Goal: Task Accomplishment & Management: Manage account settings

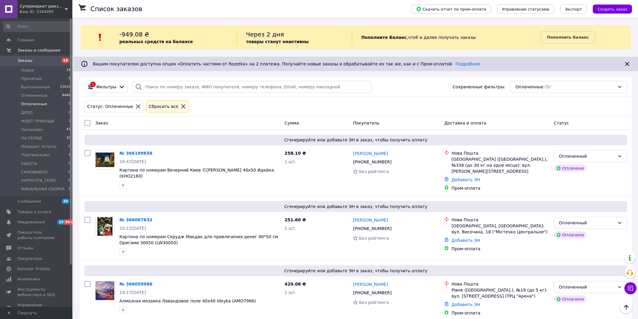
scroll to position [56, 0]
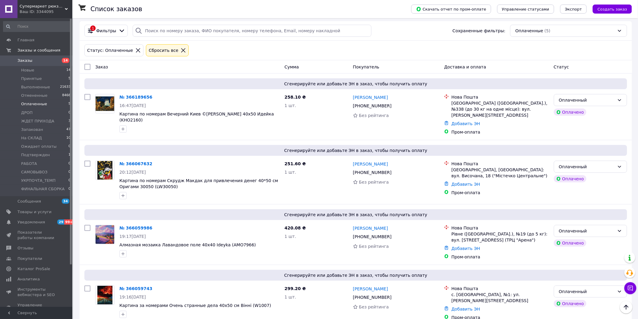
click at [50, 106] on li "Оплаченные 5" at bounding box center [37, 104] width 74 height 8
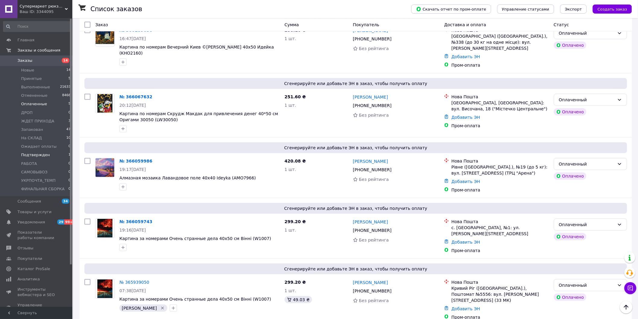
click at [50, 156] on li "Подтвержден 1" at bounding box center [37, 155] width 74 height 8
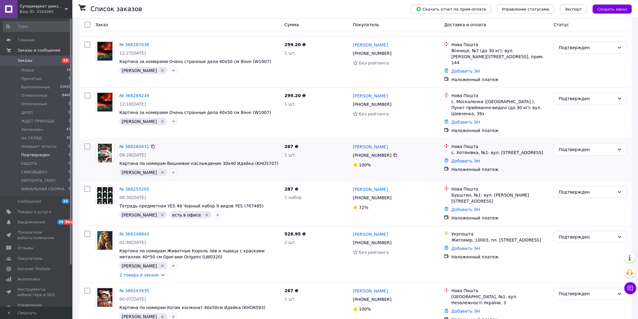
scroll to position [368, 0]
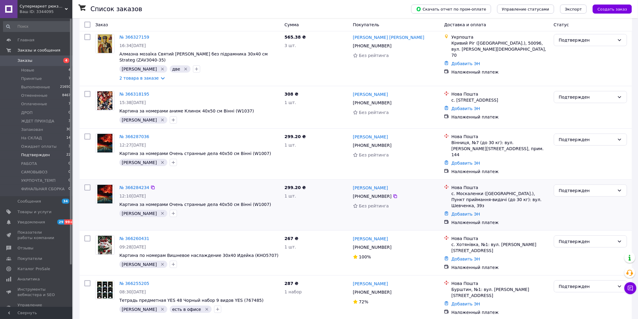
scroll to position [134, 0]
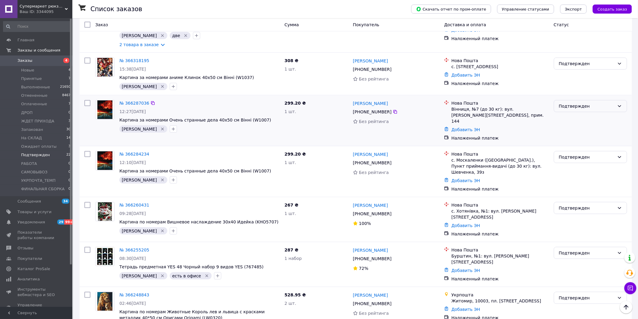
click at [602, 104] on div "Подтвержден" at bounding box center [587, 106] width 56 height 7
click at [585, 128] on li "На СКЛАД" at bounding box center [590, 125] width 73 height 11
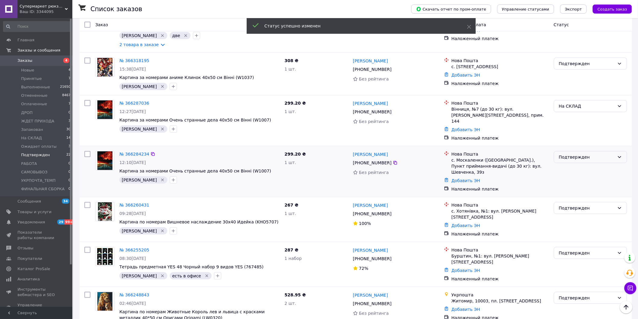
click at [574, 154] on div "Подтвержден" at bounding box center [587, 157] width 56 height 7
click at [575, 169] on li "На СКЛАД" at bounding box center [590, 170] width 73 height 11
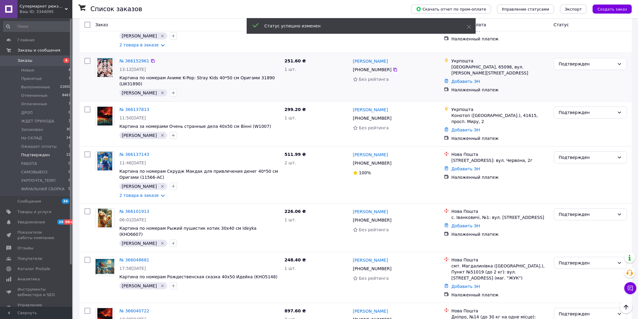
scroll to position [875, 0]
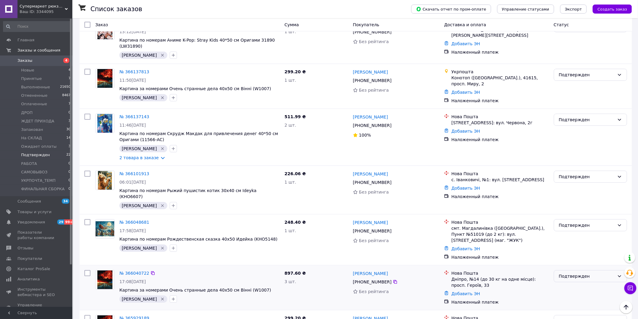
click at [594, 273] on div "Подтвержден" at bounding box center [587, 276] width 56 height 7
click at [583, 251] on li "На СКЛАД" at bounding box center [590, 249] width 73 height 11
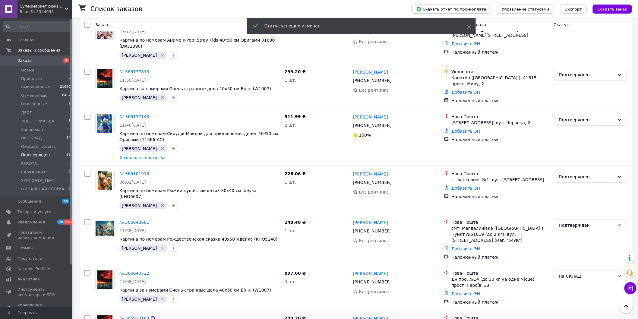
click at [577, 318] on div "Подтвержден" at bounding box center [587, 321] width 56 height 7
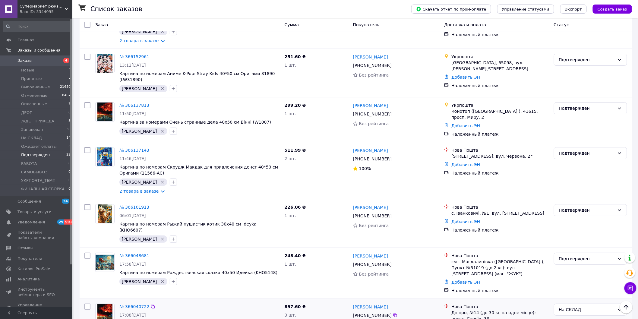
scroll to position [875, 0]
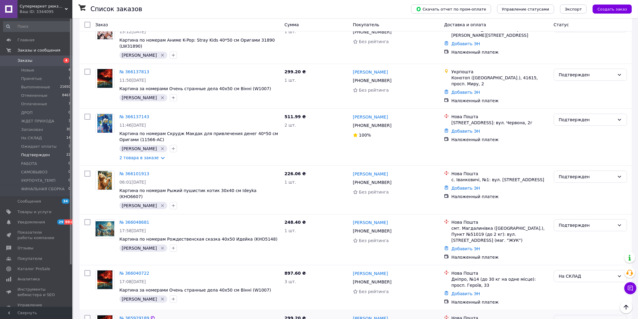
click at [573, 318] on div "Подтвержден" at bounding box center [587, 321] width 56 height 7
click at [579, 318] on div "Подтвержден" at bounding box center [587, 321] width 56 height 7
click at [575, 216] on li "На СКЛАД" at bounding box center [590, 216] width 73 height 11
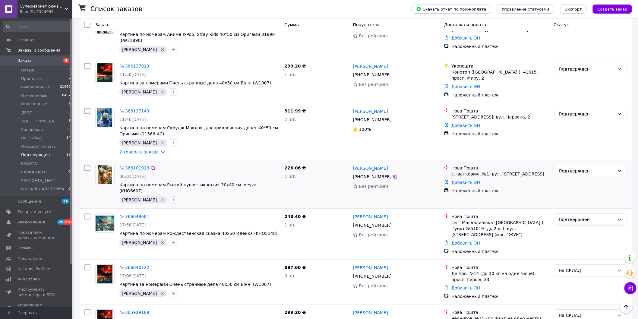
scroll to position [796, 0]
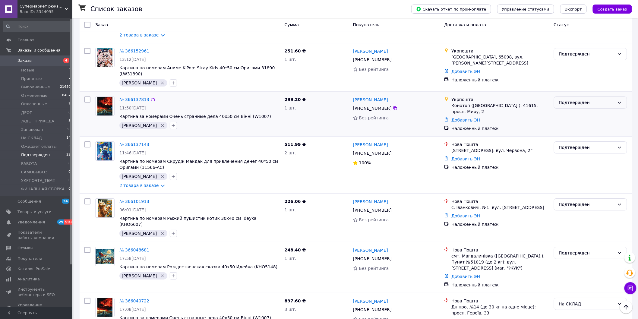
click at [577, 99] on div "Подтвержден" at bounding box center [587, 102] width 56 height 7
click at [578, 80] on li "На СКЛАД" at bounding box center [590, 78] width 73 height 11
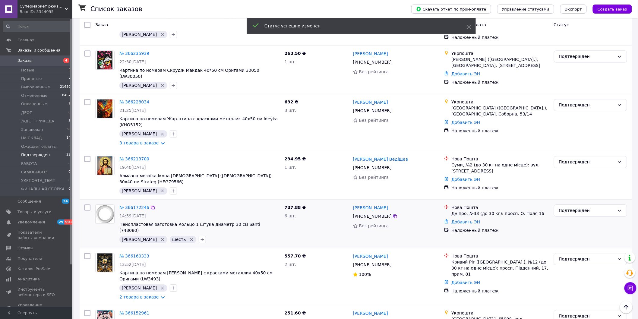
scroll to position [450, 0]
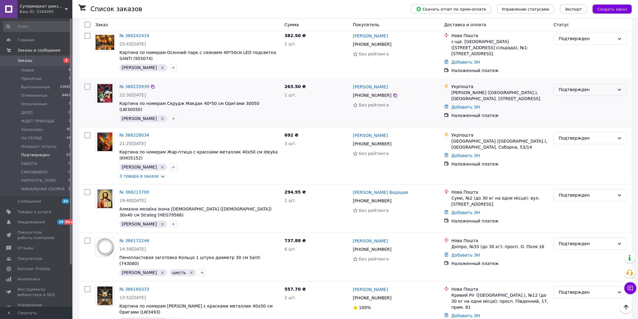
click at [592, 87] on div "Подтвержден" at bounding box center [587, 90] width 56 height 7
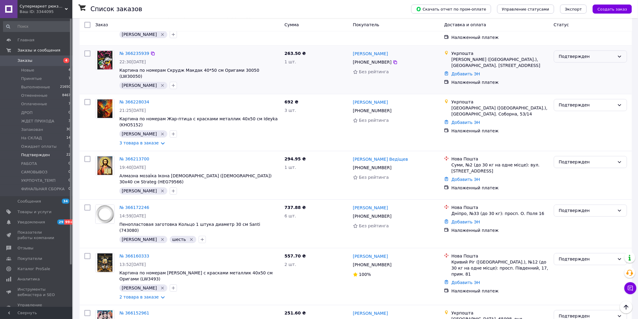
click at [589, 53] on div "Подтвержден" at bounding box center [587, 56] width 56 height 7
drag, startPoint x: 583, startPoint y: 93, endPoint x: 571, endPoint y: 93, distance: 12.4
click at [583, 93] on li "ФИНАЛЬНАЯ СБОРКА" at bounding box center [590, 95] width 73 height 11
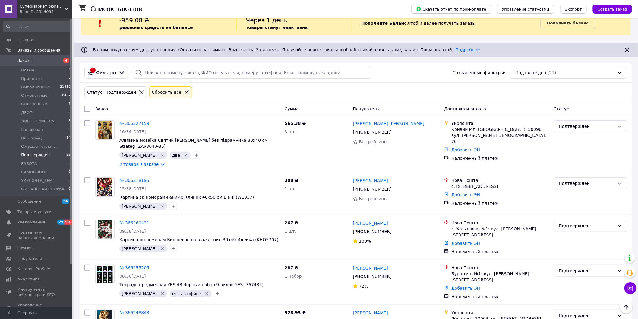
scroll to position [0, 0]
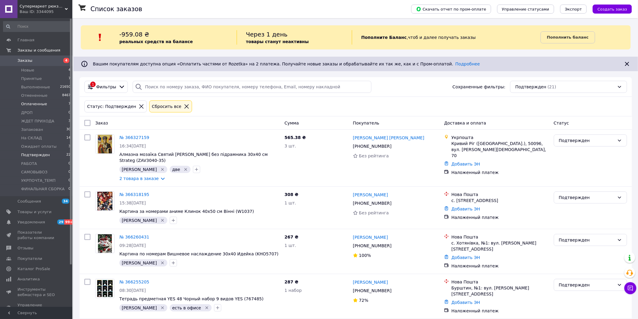
click at [46, 103] on li "Оплаченные 7" at bounding box center [37, 104] width 74 height 8
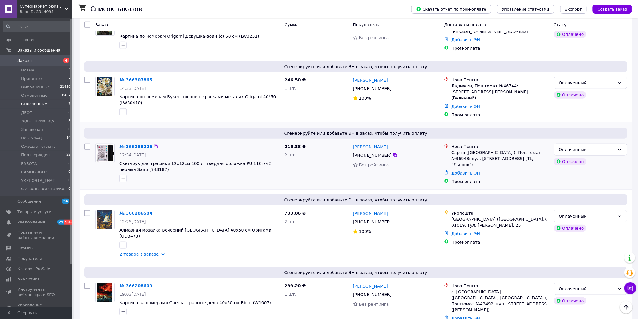
scroll to position [167, 0]
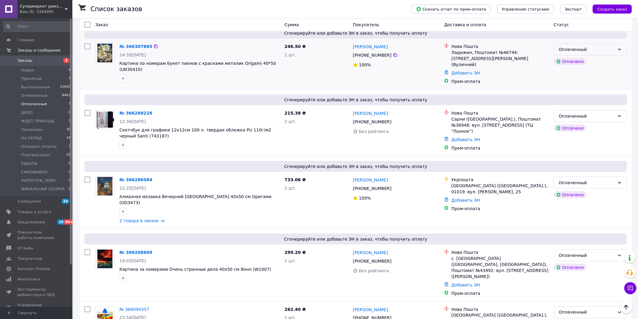
click at [598, 50] on div "Оплаченный" at bounding box center [587, 49] width 56 height 7
click at [588, 102] on li "ФИНАЛЬНАЯ СБОРКА" at bounding box center [590, 104] width 73 height 11
drag, startPoint x: 258, startPoint y: 60, endPoint x: 273, endPoint y: 61, distance: 15.4
click at [273, 61] on div "№ 366307865 14:33, 12.10.2025 Картина по номерам Букет пионов с красками метали…" at bounding box center [199, 62] width 165 height 43
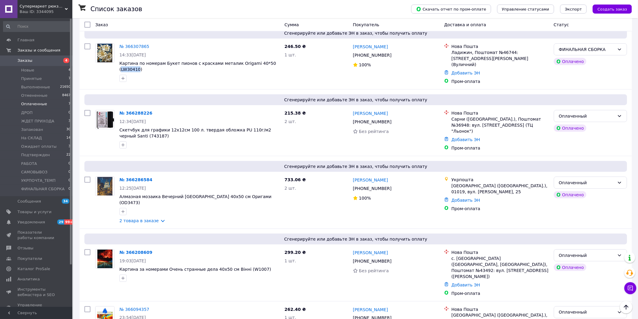
copy span "LW30410"
click at [128, 140] on div at bounding box center [123, 145] width 10 height 10
click at [125, 143] on icon "button" at bounding box center [123, 145] width 5 height 5
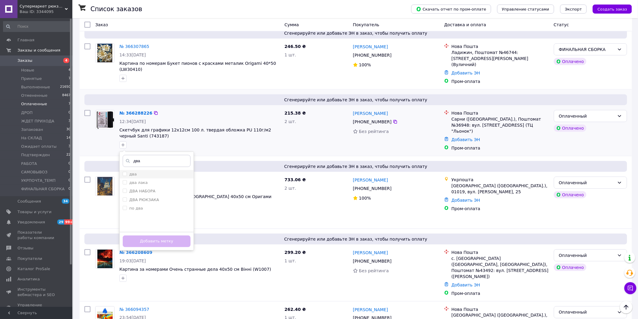
type input "два"
click at [129, 172] on label "два" at bounding box center [133, 174] width 8 height 5
checkbox input "true"
click at [160, 235] on button "Добавить метку" at bounding box center [157, 241] width 68 height 12
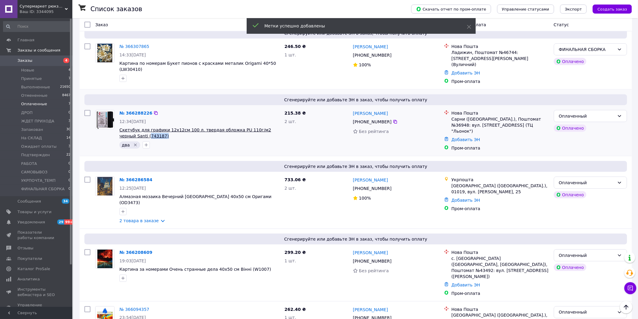
drag, startPoint x: 140, startPoint y: 130, endPoint x: 121, endPoint y: 131, distance: 18.7
click at [121, 131] on span "Скетчбук для графики 12х12см 100 л. твердая обложка PU 110г/м2 черный Santi (74…" at bounding box center [199, 133] width 160 height 12
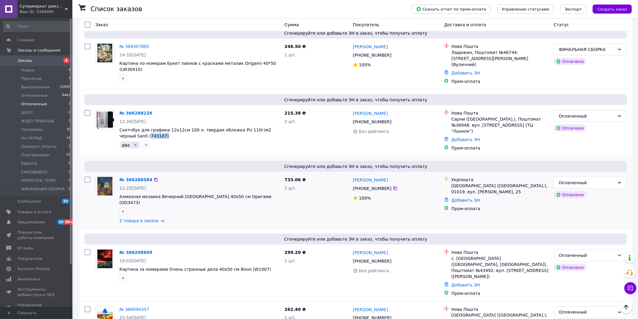
copy span "743187)"
click at [608, 115] on div "Оплаченный" at bounding box center [590, 116] width 73 height 12
click at [587, 122] on li "На СКЛАД" at bounding box center [590, 121] width 73 height 11
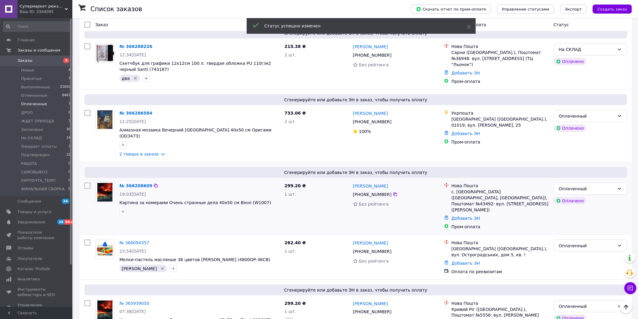
click at [157, 207] on div at bounding box center [199, 212] width 163 height 10
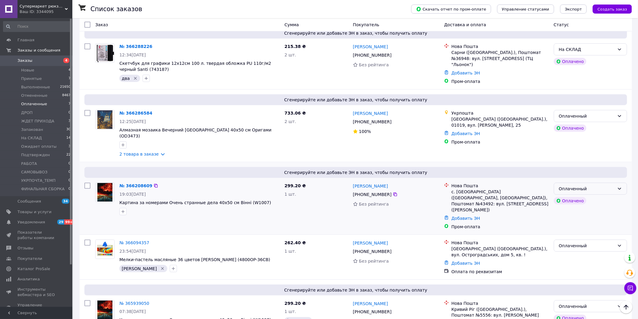
click at [611, 185] on div "Оплаченный" at bounding box center [587, 188] width 56 height 7
click at [578, 192] on li "На СКЛАД" at bounding box center [590, 192] width 73 height 11
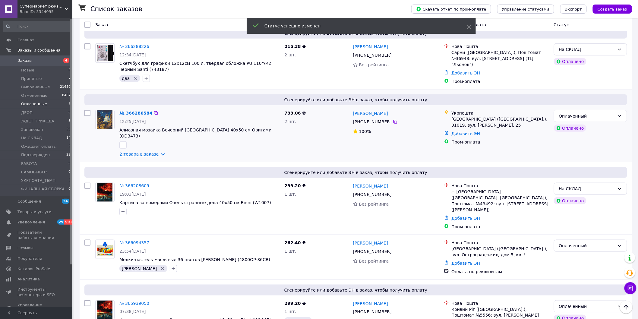
click at [157, 152] on link "2 товара в заказе" at bounding box center [138, 154] width 39 height 5
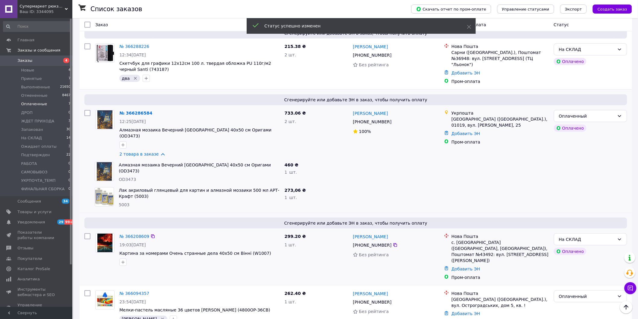
scroll to position [230, 0]
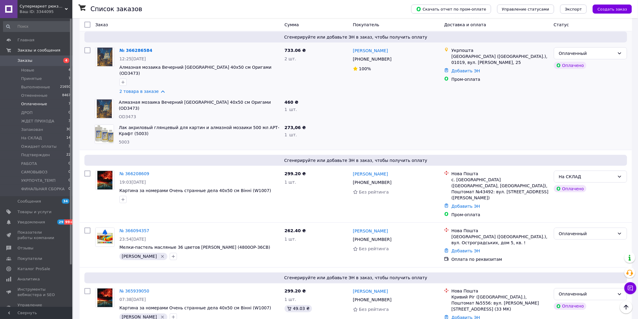
click at [127, 114] on span "OD3473" at bounding box center [127, 116] width 17 height 5
copy span "OD3473"
click at [599, 291] on div "Оплаченный" at bounding box center [587, 294] width 56 height 7
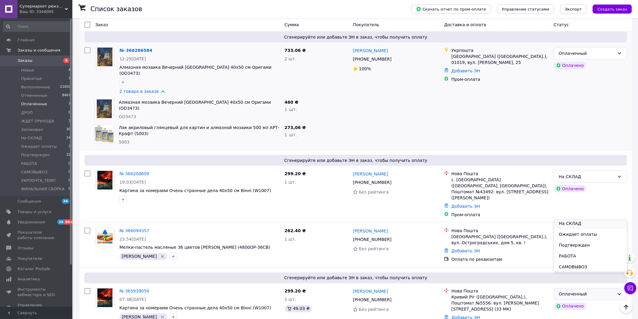
click at [580, 225] on li "На СКЛАД" at bounding box center [590, 223] width 73 height 11
click at [605, 173] on div "На СКЛАД" at bounding box center [587, 176] width 56 height 7
click at [576, 181] on li "Оплаченный" at bounding box center [590, 180] width 73 height 11
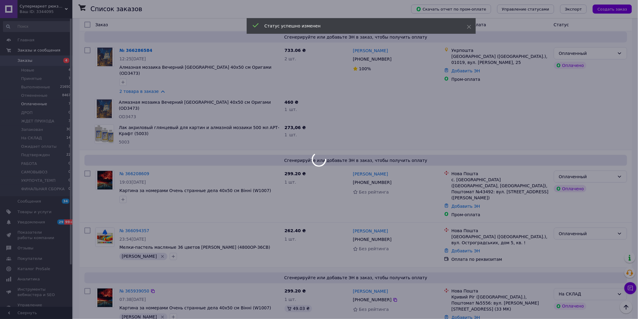
scroll to position [166, 0]
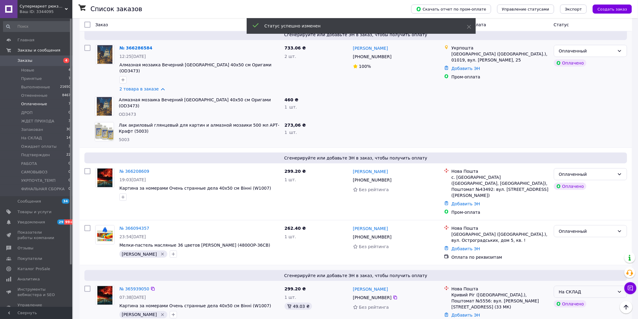
click at [594, 289] on div "На СКЛАД" at bounding box center [587, 292] width 56 height 7
click at [595, 260] on li "Оплаченный" at bounding box center [590, 258] width 73 height 11
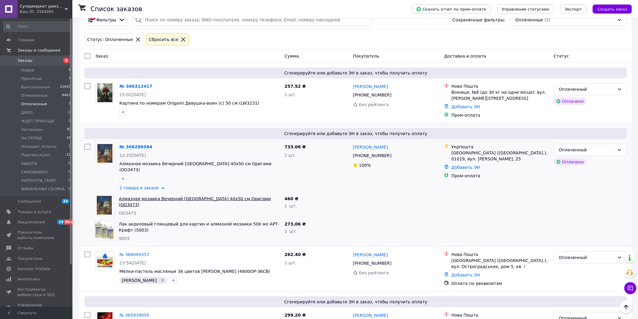
scroll to position [99, 0]
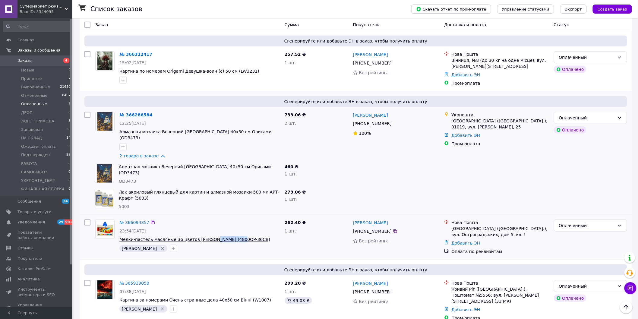
drag, startPoint x: 205, startPoint y: 228, endPoint x: 229, endPoint y: 231, distance: 24.3
click at [229, 231] on div "№ 366094357 23:54, 10.10.2025 Мелки-пастель масляные 36 цветов Marco (4800OP-36…" at bounding box center [199, 235] width 165 height 37
copy span "4800OP-36CB"
drag, startPoint x: 584, startPoint y: 217, endPoint x: 577, endPoint y: 225, distance: 10.1
click at [582, 222] on div "Оплаченный" at bounding box center [587, 225] width 56 height 7
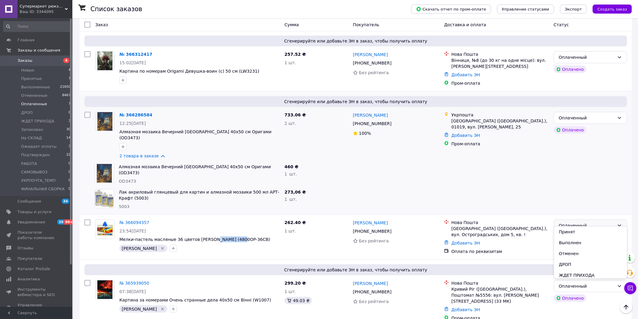
scroll to position [67, 0]
click at [579, 230] on li "На СКЛАД" at bounding box center [590, 230] width 73 height 11
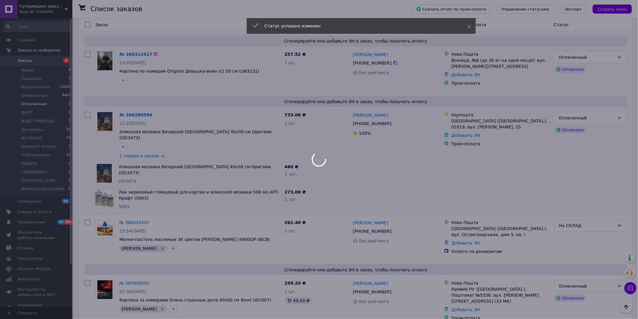
scroll to position [65, 0]
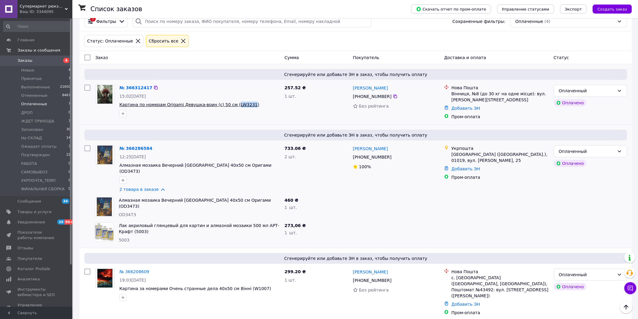
drag, startPoint x: 226, startPoint y: 101, endPoint x: 240, endPoint y: 103, distance: 14.3
click at [240, 103] on div "№ 366312417 15:02, 12.10.2025 Картина по номерам Origamі Девушка-воин (с) 50 см…" at bounding box center [199, 100] width 165 height 37
copy span "LW3231"
click at [590, 90] on div "Оплаченный" at bounding box center [587, 90] width 56 height 7
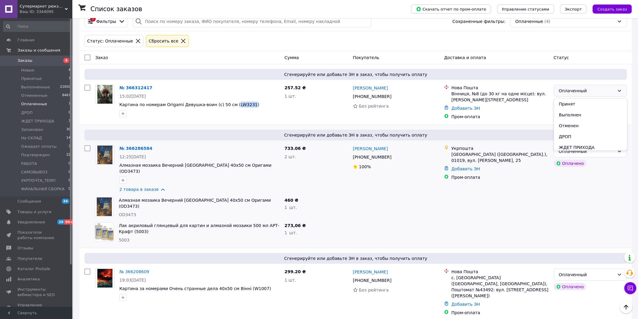
scroll to position [67, 0]
click at [584, 105] on li "На СКЛАД" at bounding box center [590, 102] width 73 height 11
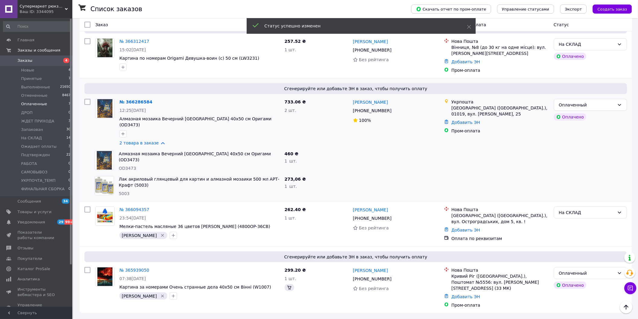
scroll to position [99, 0]
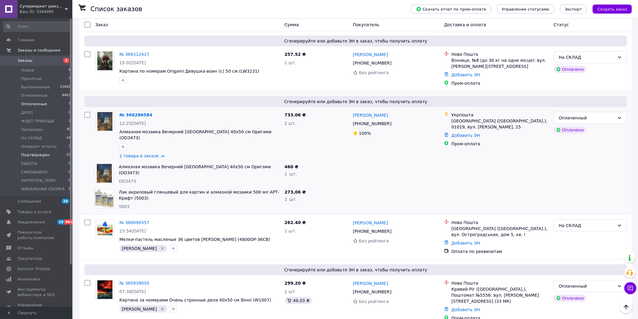
click at [45, 155] on span "Подтвержден" at bounding box center [35, 154] width 29 height 5
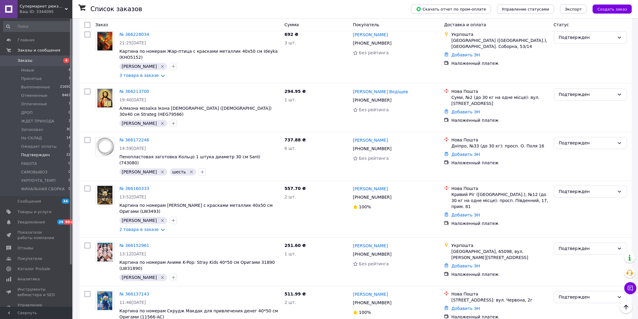
scroll to position [589, 0]
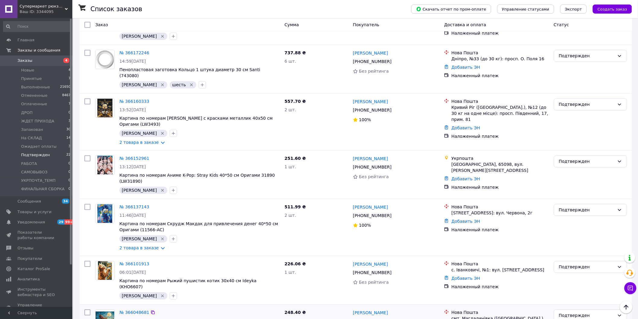
drag, startPoint x: 237, startPoint y: 283, endPoint x: 254, endPoint y: 286, distance: 17.6
copy span "KHO5148"
drag, startPoint x: 240, startPoint y: 240, endPoint x: 257, endPoint y: 246, distance: 17.6
click at [257, 258] on div "№ 366101913 06:01, 11.10.2025 Картина по номерам Рыжий пушистик котик 30х40 см …" at bounding box center [199, 279] width 165 height 43
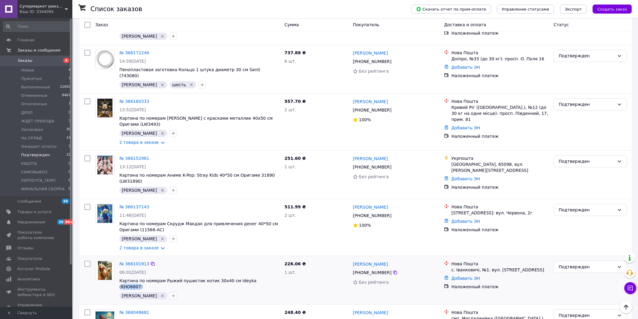
copy span "KHO6607"
drag, startPoint x: 601, startPoint y: 230, endPoint x: 590, endPoint y: 237, distance: 13.8
click at [601, 264] on div "Подтвержден" at bounding box center [587, 267] width 56 height 7
click at [583, 251] on li "На СКЛАД" at bounding box center [590, 253] width 73 height 11
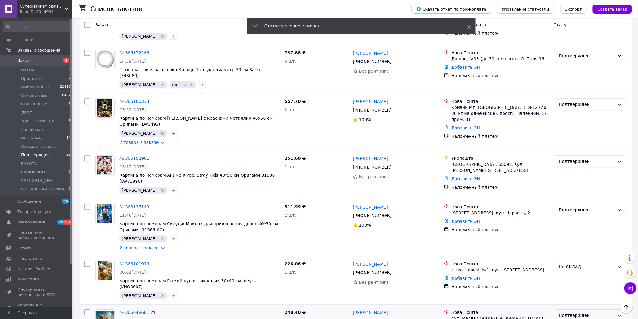
click at [577, 312] on div "Подтвержден" at bounding box center [587, 315] width 56 height 7
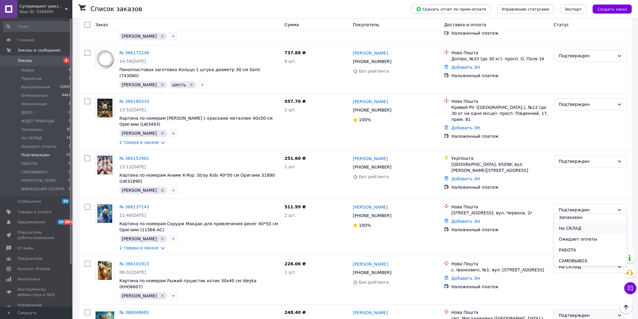
click at [579, 230] on li "На СКЛАД" at bounding box center [590, 228] width 73 height 11
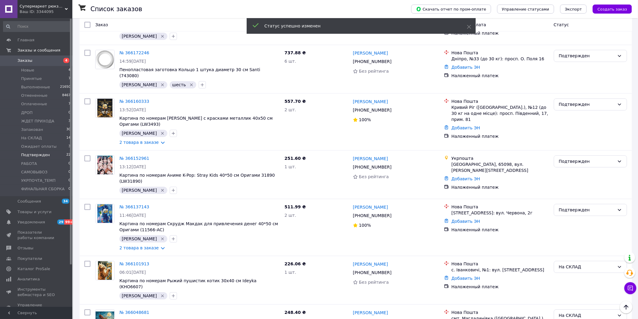
click at [157, 245] on link "2 товара в заказе" at bounding box center [138, 247] width 39 height 5
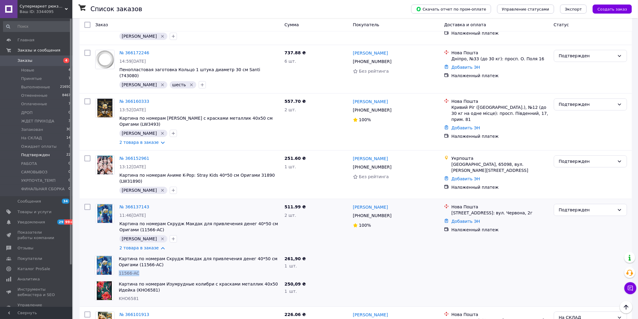
drag, startPoint x: 118, startPoint y: 238, endPoint x: 153, endPoint y: 240, distance: 35.1
click at [153, 253] on div "Картина по номерам Скрудж Макдак для привлечения денег 40*50 см Оригами (11566-…" at bounding box center [199, 265] width 166 height 25
copy span "11566-AC"
drag, startPoint x: 137, startPoint y: 264, endPoint x: 118, endPoint y: 264, distance: 18.7
click at [118, 279] on div "Картина по номерам Изумрудные колибри с красками металлик 40x50 Идейка (KHO6581…" at bounding box center [199, 291] width 166 height 25
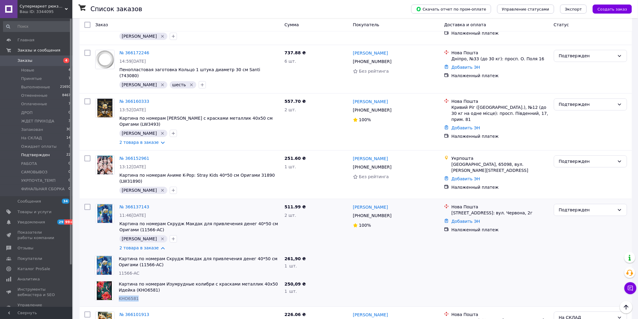
copy span "KHO6581"
click at [575, 207] on div "Подтвержден" at bounding box center [587, 210] width 56 height 7
click at [579, 197] on li "На СКЛАД" at bounding box center [590, 195] width 73 height 11
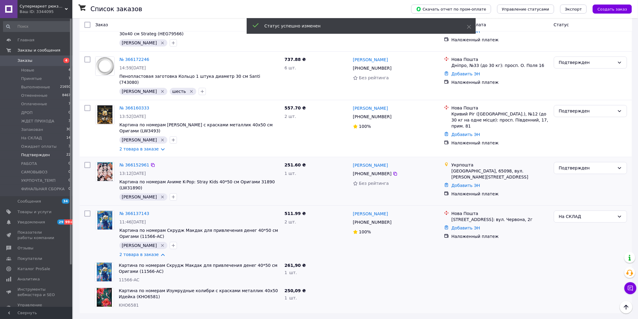
scroll to position [547, 0]
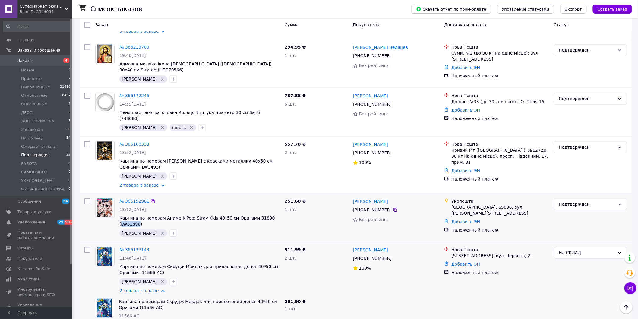
drag, startPoint x: 258, startPoint y: 184, endPoint x: 275, endPoint y: 188, distance: 17.0
click at [275, 196] on div "№ 366152961 13:12, 11.10.2025 Картина по номерам Аниме K-Pop: Stray Kids 40*50 …" at bounding box center [199, 217] width 165 height 43
copy span "LW31890"
click at [573, 201] on div "Подтвержден" at bounding box center [587, 204] width 56 height 7
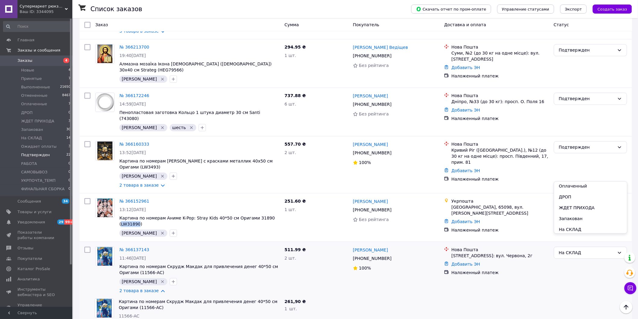
scroll to position [67, 0]
click at [580, 197] on li "На СКЛАД" at bounding box center [590, 196] width 73 height 11
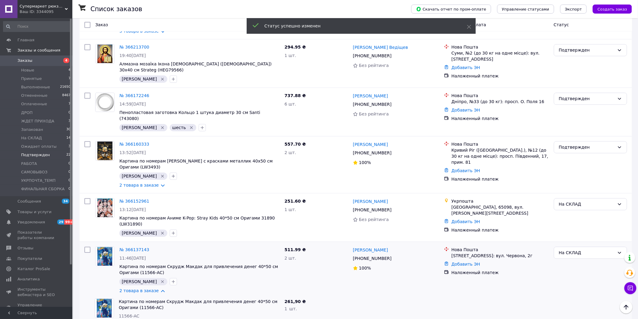
click at [156, 183] on link "2 товара в заказе" at bounding box center [138, 185] width 39 height 5
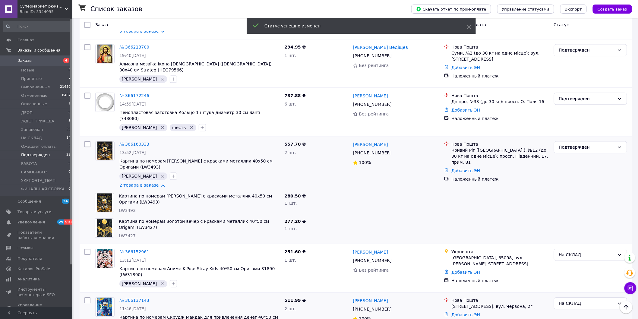
click at [125, 208] on span "LW3493" at bounding box center [127, 210] width 17 height 5
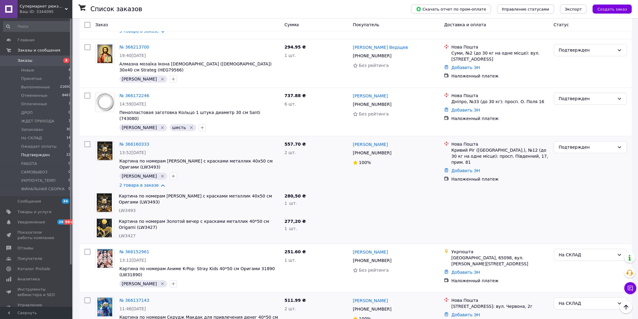
click at [125, 233] on span "LW3427" at bounding box center [127, 235] width 17 height 5
drag, startPoint x: 614, startPoint y: 122, endPoint x: 602, endPoint y: 116, distance: 13.2
click at [608, 141] on div "Подтвержден" at bounding box center [590, 147] width 73 height 12
drag, startPoint x: 602, startPoint y: 116, endPoint x: 599, endPoint y: 123, distance: 7.7
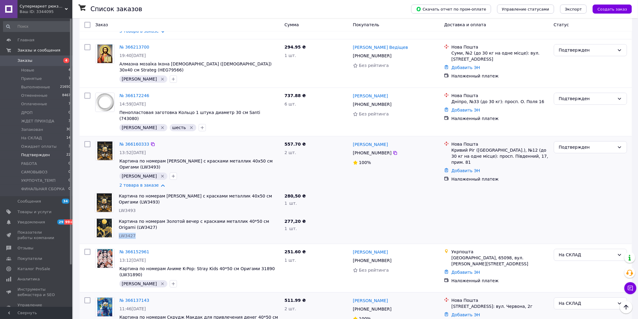
click at [601, 144] on div "Подтвержден" at bounding box center [587, 147] width 56 height 7
click at [586, 144] on div "Подтвержден" at bounding box center [587, 147] width 56 height 7
drag, startPoint x: 572, startPoint y: 141, endPoint x: 537, endPoint y: 139, distance: 35.1
click at [572, 141] on li "На СКЛАД" at bounding box center [590, 138] width 73 height 11
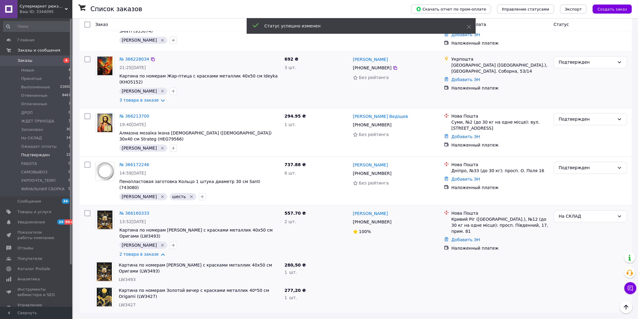
scroll to position [445, 0]
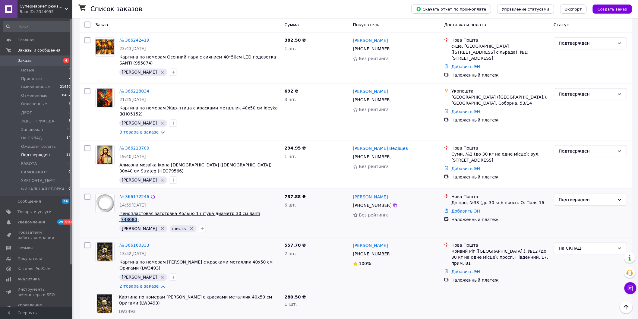
drag, startPoint x: 242, startPoint y: 185, endPoint x: 255, endPoint y: 187, distance: 13.4
click at [255, 191] on div "№ 366172246 14:59, 11.10.2025 Пенопластовая заготовка Кольцо 1 штука диаметр 30…" at bounding box center [199, 212] width 165 height 43
click at [588, 197] on div "Подтвержден" at bounding box center [587, 200] width 56 height 7
click at [584, 198] on li "На СКЛАД" at bounding box center [590, 197] width 73 height 11
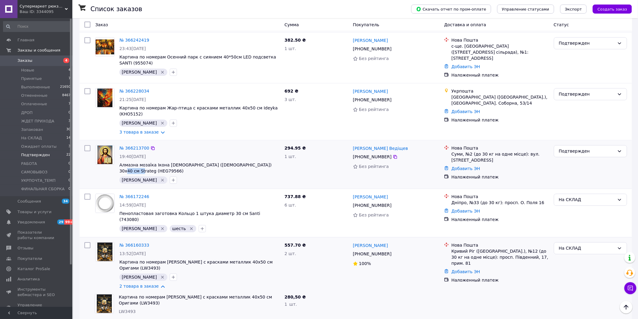
drag, startPoint x: 247, startPoint y: 139, endPoint x: 266, endPoint y: 139, distance: 19.3
click at [265, 143] on div "№ 366213700 19:40, 11.10.2025 Алмазна мозаїка Ікона Ісуса Христа (Спасителя) 30…" at bounding box center [199, 164] width 165 height 43
click at [596, 148] on div "Подтвержден" at bounding box center [587, 151] width 56 height 7
click at [576, 183] on li "ФИНАЛЬНАЯ СБОРКА" at bounding box center [590, 184] width 73 height 11
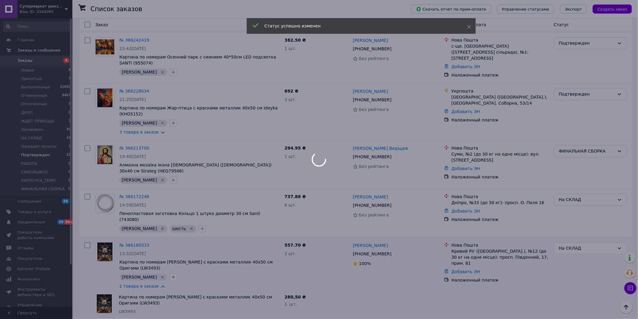
scroll to position [412, 0]
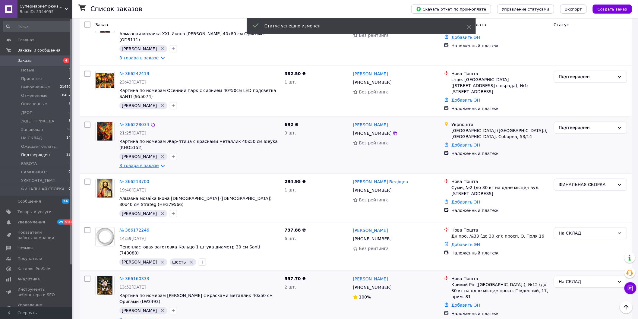
click at [155, 163] on link "3 товара в заказе" at bounding box center [138, 165] width 39 height 5
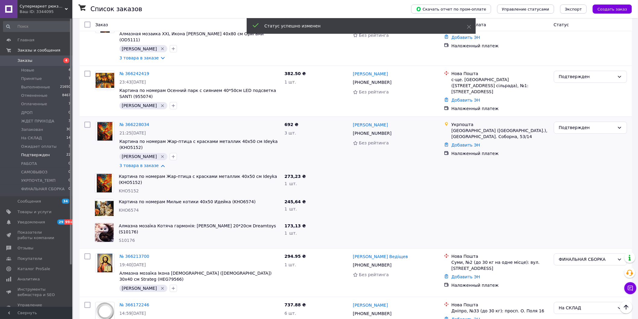
scroll to position [445, 0]
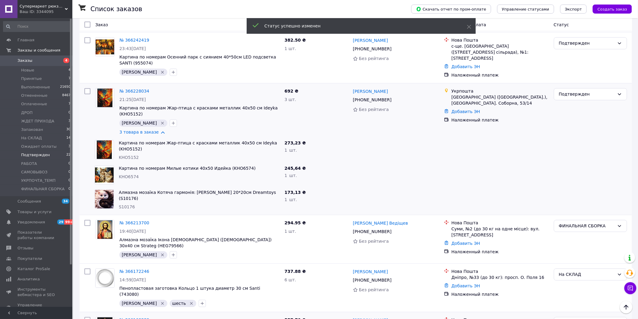
click at [126, 155] on span "KHO5152" at bounding box center [129, 157] width 20 height 5
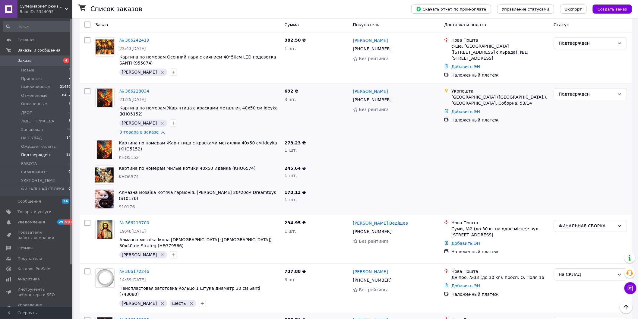
click at [128, 205] on span "S10176" at bounding box center [127, 207] width 16 height 5
click at [128, 175] on span "KHO6574" at bounding box center [129, 177] width 20 height 5
click at [127, 205] on span "S10176" at bounding box center [127, 207] width 16 height 5
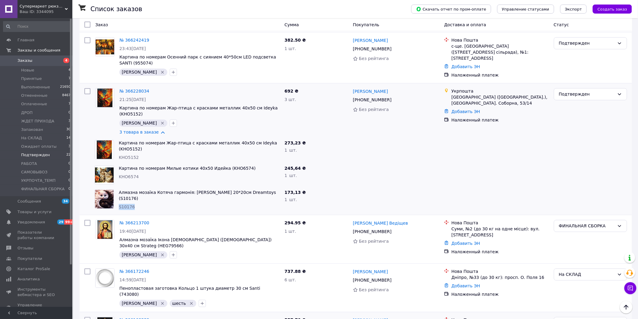
click at [127, 205] on span "S10176" at bounding box center [127, 207] width 16 height 5
click at [130, 175] on span "KHO6574" at bounding box center [129, 177] width 20 height 5
click at [125, 138] on div "Картина по номерам Жар-птица с красками металлик 40х50 см Ideyka (KHO5152) KHO5…" at bounding box center [199, 150] width 166 height 25
click at [125, 155] on span "KHO5152" at bounding box center [129, 157] width 20 height 5
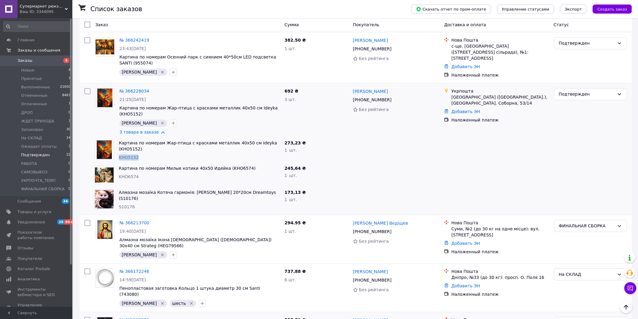
click at [125, 155] on span "KHO5152" at bounding box center [129, 157] width 20 height 5
drag, startPoint x: 601, startPoint y: 77, endPoint x: 592, endPoint y: 85, distance: 11.7
click at [599, 91] on div "Подтвержден" at bounding box center [587, 94] width 56 height 7
click at [579, 132] on li "На СКЛАД" at bounding box center [590, 134] width 73 height 11
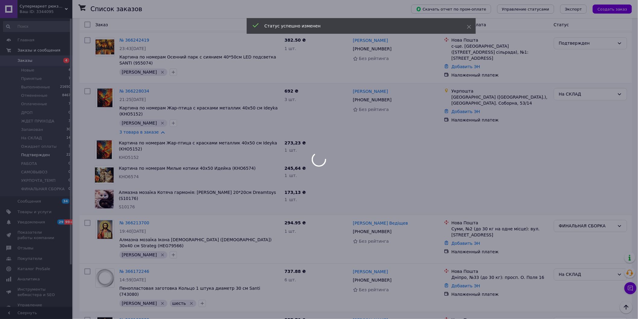
scroll to position [324, 0]
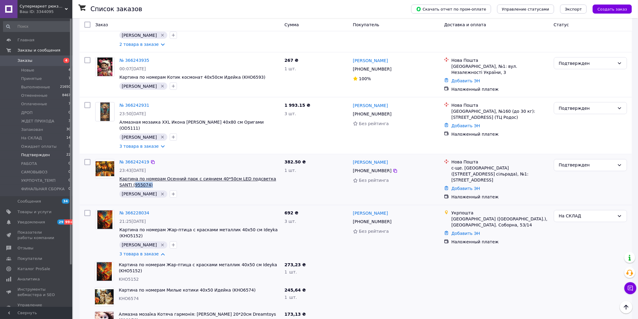
drag, startPoint x: 139, startPoint y: 170, endPoint x: 121, endPoint y: 170, distance: 17.8
click at [121, 176] on span "Картина по номерам Осенний парк с сиянием 40*50см LED подсветка SANTI (955074)" at bounding box center [199, 182] width 160 height 12
click at [564, 162] on div "Подтвержден" at bounding box center [587, 165] width 56 height 7
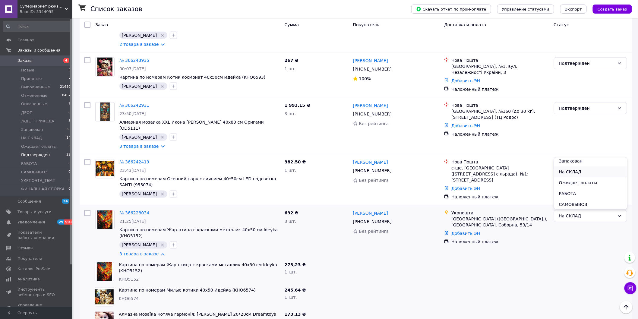
click at [581, 173] on li "На СКЛАД" at bounding box center [590, 171] width 73 height 11
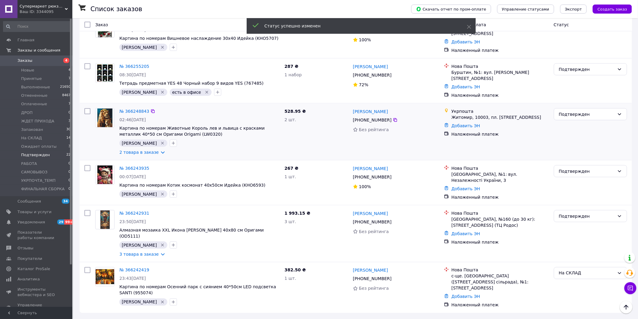
scroll to position [200, 0]
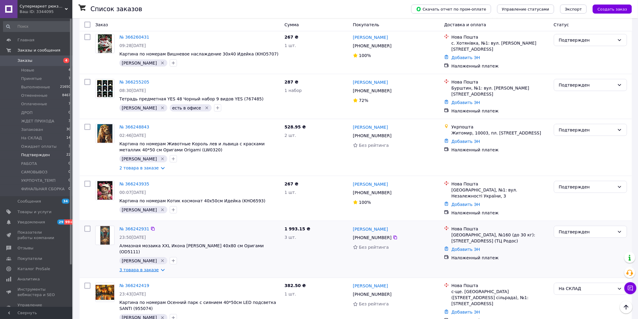
click at [158, 267] on link "3 товара в заказе" at bounding box center [138, 269] width 39 height 5
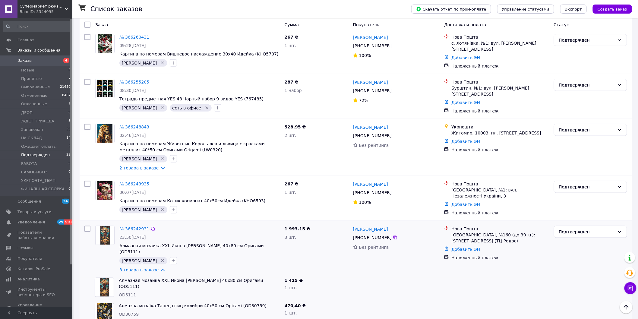
scroll to position [272, 0]
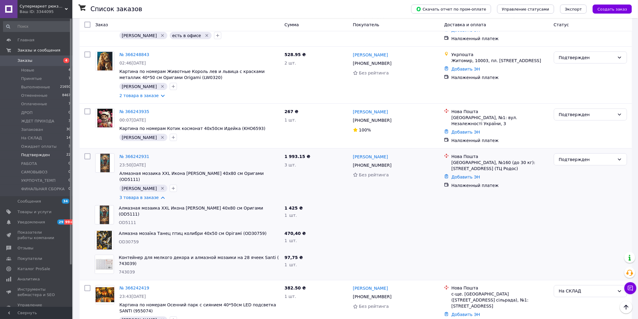
click at [126, 220] on span "OD5111" at bounding box center [127, 222] width 17 height 5
click at [125, 240] on span "OD30759" at bounding box center [129, 242] width 20 height 5
click at [121, 270] on span "743039" at bounding box center [127, 272] width 16 height 5
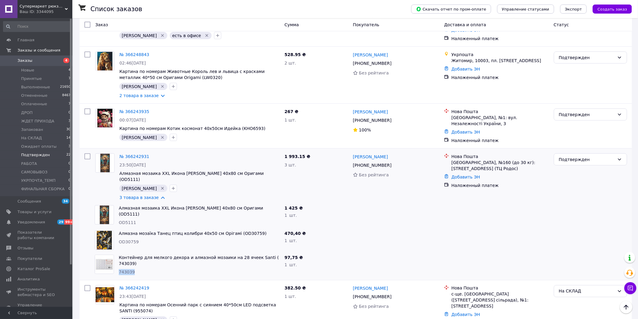
click at [121, 270] on span "743039" at bounding box center [127, 272] width 16 height 5
drag, startPoint x: 569, startPoint y: 148, endPoint x: 570, endPoint y: 155, distance: 6.4
click at [569, 156] on div "Подтвержден" at bounding box center [587, 159] width 56 height 7
click at [573, 172] on li "На СКЛАД" at bounding box center [590, 171] width 73 height 11
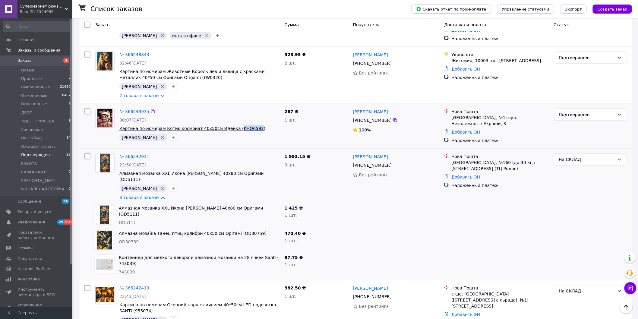
drag, startPoint x: 226, startPoint y: 116, endPoint x: 245, endPoint y: 121, distance: 19.2
click at [245, 121] on div "№ 366243935 00:07, 12.10.2025 Картина по номерам Котик космонат 40х50см Идейка …" at bounding box center [199, 124] width 165 height 37
click at [577, 111] on div "Подтвержден" at bounding box center [587, 114] width 56 height 7
click at [579, 129] on li "На СКЛАД" at bounding box center [590, 129] width 73 height 11
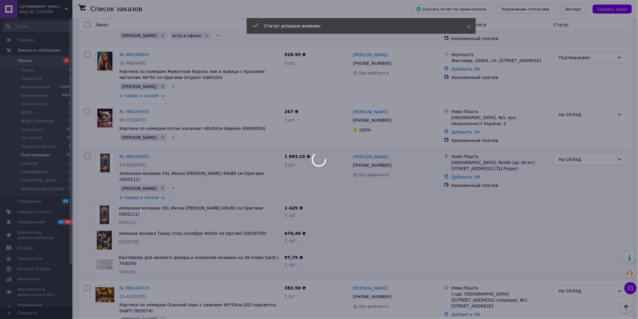
scroll to position [98, 0]
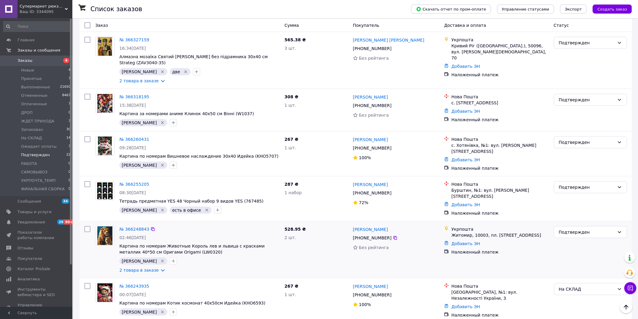
drag, startPoint x: 156, startPoint y: 262, endPoint x: 206, endPoint y: 260, distance: 50.4
click at [156, 268] on link "2 товара в заказе" at bounding box center [138, 270] width 39 height 5
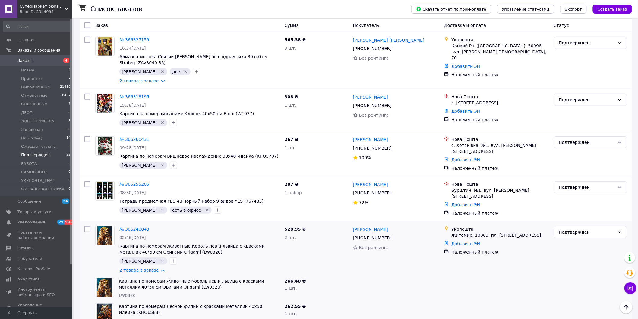
scroll to position [147, 0]
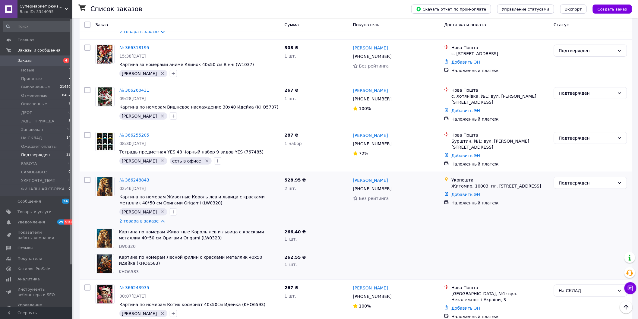
click at [124, 244] on span "LW0320" at bounding box center [127, 246] width 17 height 5
click at [125, 261] on div "Картина по номерам Лесной филин с красками металлик 40x50 Идейка (KHO6583) KHO6…" at bounding box center [199, 264] width 166 height 25
click at [126, 269] on span "KHO6583" at bounding box center [129, 271] width 20 height 5
drag, startPoint x: 126, startPoint y: 257, endPoint x: 148, endPoint y: 257, distance: 22.0
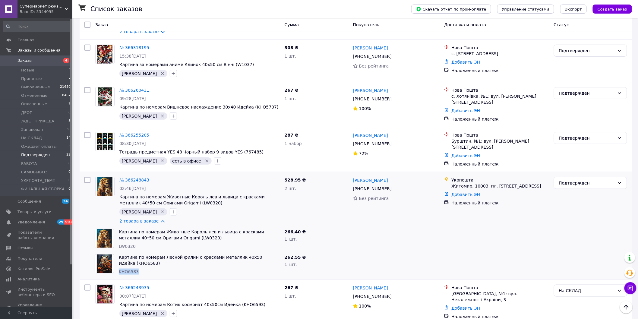
click at [126, 269] on span "KHO6583" at bounding box center [129, 271] width 20 height 5
click at [580, 180] on div "Подтвержден" at bounding box center [587, 183] width 56 height 7
click at [574, 193] on li "На СКЛАД" at bounding box center [590, 197] width 73 height 11
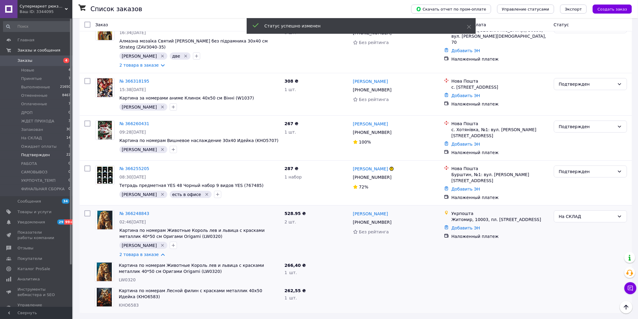
scroll to position [104, 0]
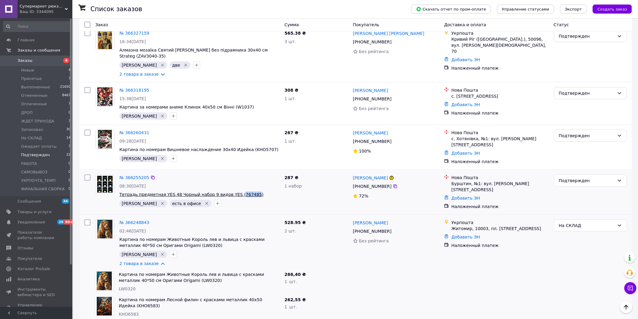
drag, startPoint x: 229, startPoint y: 185, endPoint x: 241, endPoint y: 188, distance: 12.6
click at [241, 188] on div "№ 366255205 08:30, 12.10.2025 Тетрадь предметная YES 48 Чорный набор 9 видов YE…" at bounding box center [199, 190] width 165 height 37
drag, startPoint x: 593, startPoint y: 173, endPoint x: 589, endPoint y: 176, distance: 4.7
click at [593, 177] on div "Подтвержден" at bounding box center [587, 180] width 56 height 7
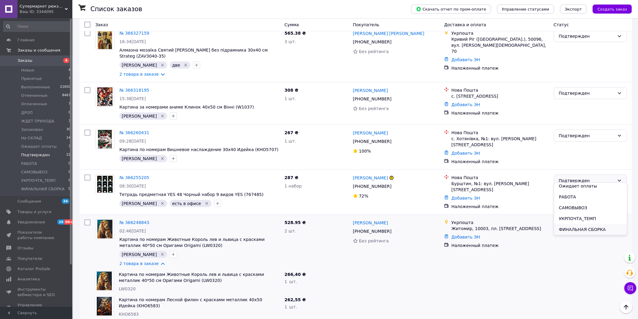
click at [575, 228] on li "ФИНАЛЬНАЯ СБОРКА" at bounding box center [590, 229] width 73 height 11
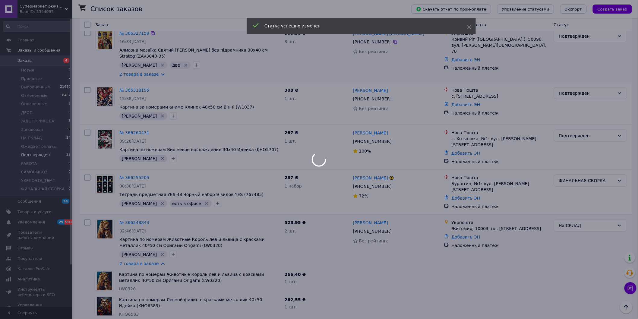
scroll to position [0, 0]
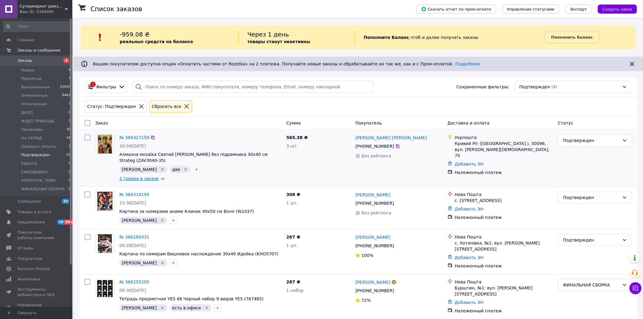
click at [158, 176] on link "2 товара в заказе" at bounding box center [138, 178] width 39 height 5
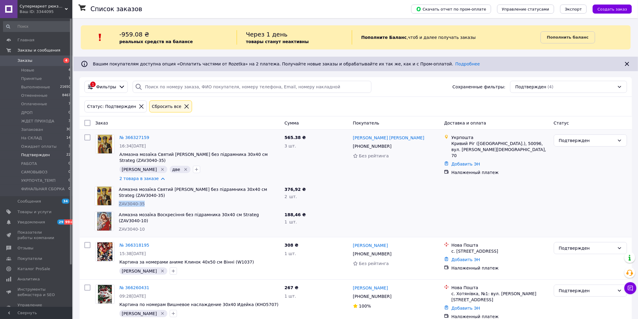
drag, startPoint x: 117, startPoint y: 193, endPoint x: 148, endPoint y: 195, distance: 31.1
click at [148, 195] on div "Алмазна мозаїка Святий Миколай без підрамника 30х40 см Strateg (ZAV3040-35) ZAV…" at bounding box center [199, 196] width 166 height 25
drag, startPoint x: 115, startPoint y: 215, endPoint x: 149, endPoint y: 216, distance: 33.8
click at [149, 216] on div "Алмазна мозаїка Воскресіння без підрамника 30х40 см Strateg (ZAV3040-10) ZAV304…" at bounding box center [187, 221] width 190 height 25
click at [149, 226] on div "ZAV3040-10" at bounding box center [199, 229] width 161 height 6
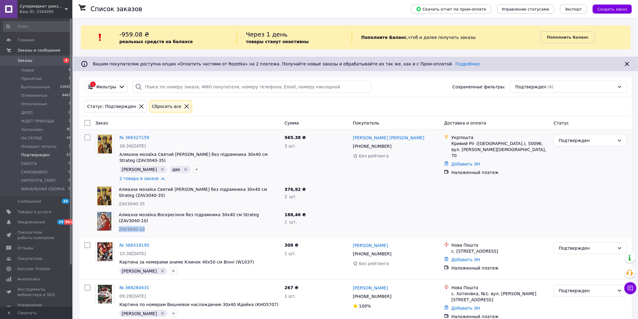
drag, startPoint x: 118, startPoint y: 217, endPoint x: 153, endPoint y: 216, distance: 35.0
click at [153, 216] on div "Алмазна мозаїка Воскресіння без підрамника 30х40 см Strateg (ZAV3040-10) ZAV304…" at bounding box center [199, 221] width 166 height 25
click at [572, 140] on div "Подтвержден" at bounding box center [587, 140] width 56 height 7
click at [578, 175] on li "На СКЛАД" at bounding box center [590, 174] width 73 height 11
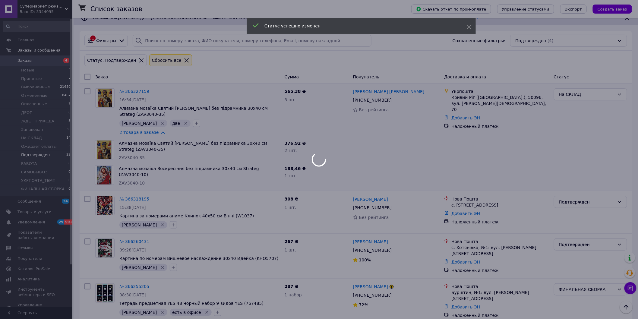
scroll to position [4, 0]
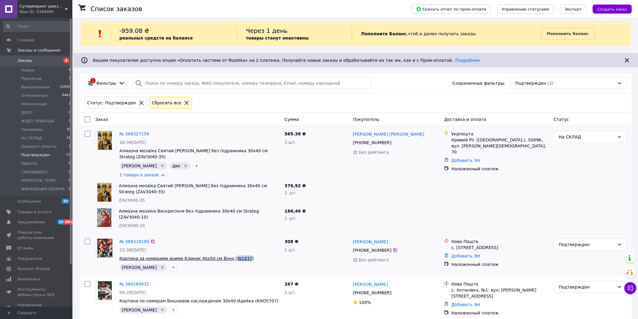
drag, startPoint x: 222, startPoint y: 247, endPoint x: 234, endPoint y: 248, distance: 12.5
click at [234, 248] on div "№ 366318195 15:38, 12.10.2025 Картина за номерами аниме Клинок 40х50 см Вінні (…" at bounding box center [199, 254] width 165 height 37
click at [572, 241] on div "Подтвержден" at bounding box center [587, 244] width 56 height 7
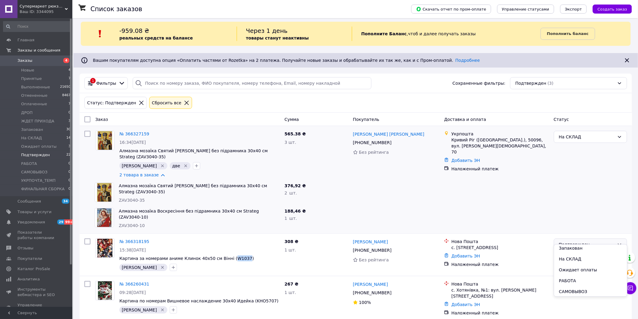
scroll to position [89, 0]
click at [572, 289] on li "ФИНАЛЬНАЯ СБОРКА" at bounding box center [590, 291] width 73 height 11
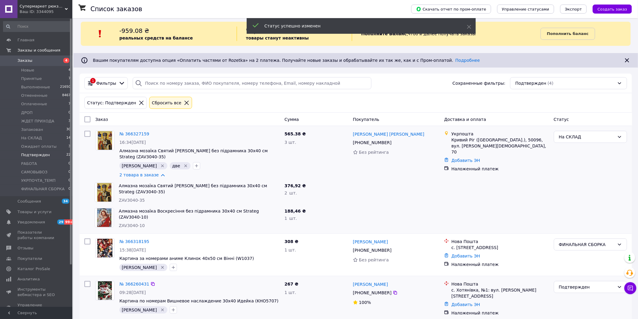
scroll to position [46, 0]
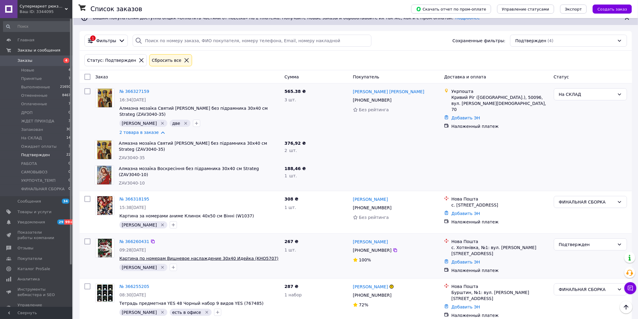
drag, startPoint x: 238, startPoint y: 248, endPoint x: 254, endPoint y: 253, distance: 16.4
click at [254, 253] on div "№ 366260431 09:28, 12.10.2025 Картина по номерам Вишневое наслаждение 30х40 Иде…" at bounding box center [199, 254] width 165 height 37
click at [248, 239] on div "№ 366260431" at bounding box center [200, 241] width 162 height 7
drag, startPoint x: 238, startPoint y: 249, endPoint x: 256, endPoint y: 250, distance: 17.2
click at [256, 250] on div "№ 366260431 09:28, 12.10.2025 Картина по номерам Вишневое наслаждение 30х40 Иде…" at bounding box center [199, 254] width 165 height 37
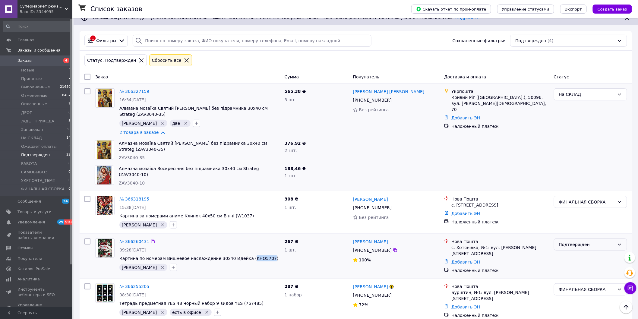
drag, startPoint x: 578, startPoint y: 240, endPoint x: 575, endPoint y: 245, distance: 5.4
click at [578, 241] on div "Подтвержден" at bounding box center [587, 244] width 56 height 7
click at [581, 262] on li "На СКЛАД" at bounding box center [590, 261] width 73 height 11
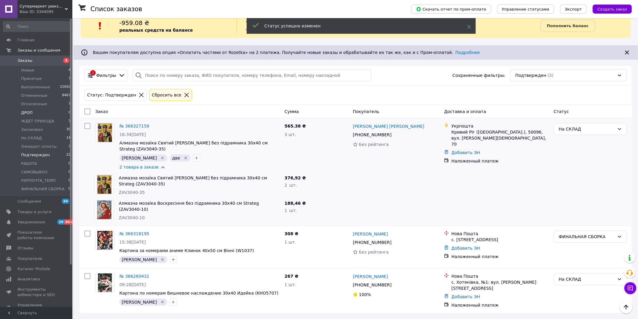
scroll to position [4, 0]
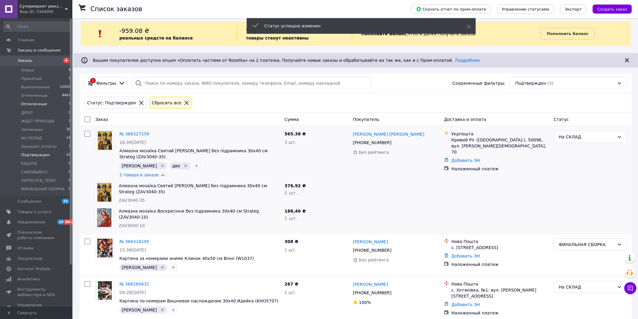
click at [49, 103] on li "Оплаченные 7" at bounding box center [37, 104] width 74 height 8
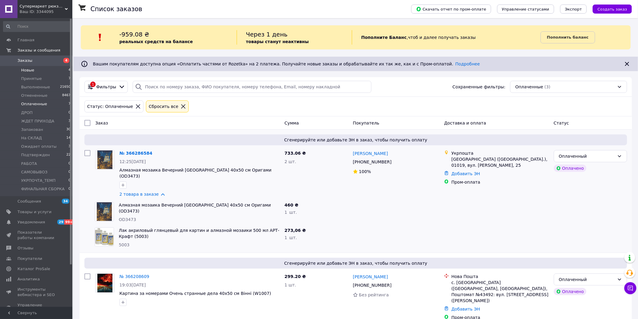
click at [38, 70] on li "Новые 4" at bounding box center [37, 70] width 74 height 8
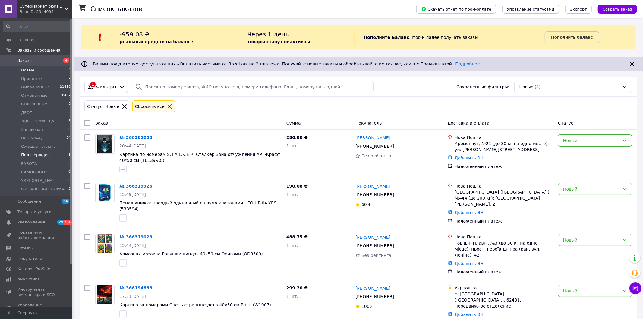
click at [56, 159] on li "Подтвержден 1" at bounding box center [37, 155] width 74 height 8
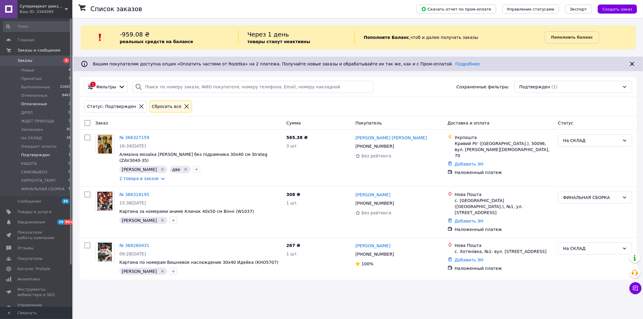
click at [55, 102] on li "Оплаченные 3" at bounding box center [37, 104] width 74 height 8
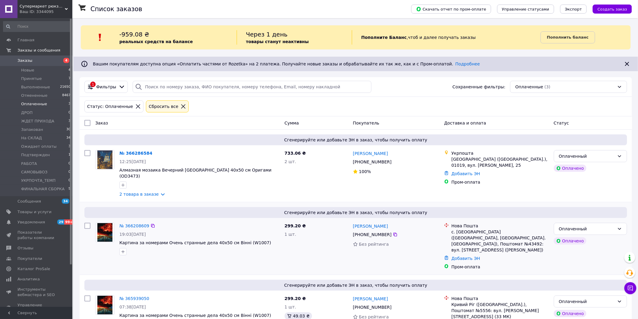
scroll to position [11, 0]
